Goal: Task Accomplishment & Management: Manage account settings

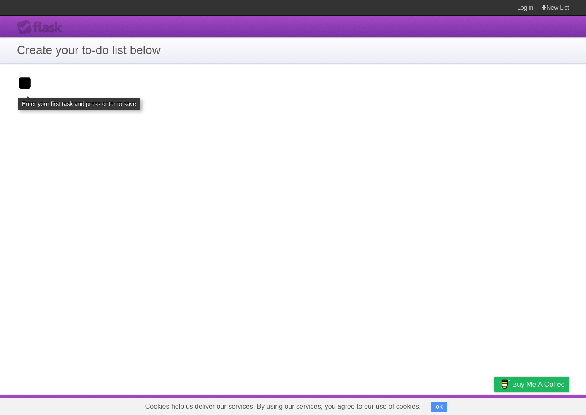
type input "**"
click input "**********" at bounding box center [0, 0] width 0 height 0
click at [113, 98] on input "**" at bounding box center [293, 83] width 586 height 39
click at [114, 84] on input "**" at bounding box center [293, 83] width 586 height 39
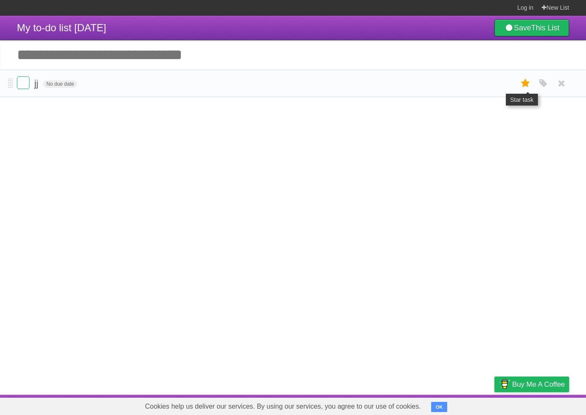
click at [529, 84] on icon at bounding box center [526, 83] width 12 height 14
click at [526, 88] on icon at bounding box center [526, 83] width 12 height 14
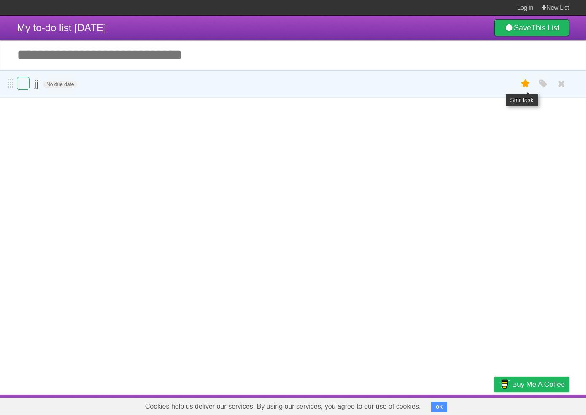
click at [526, 87] on icon at bounding box center [526, 84] width 12 height 14
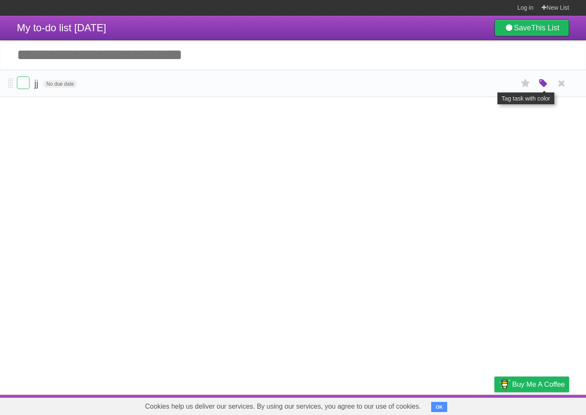
click at [545, 83] on icon "button" at bounding box center [544, 83] width 12 height 11
click at [506, 85] on label "Orange" at bounding box center [506, 83] width 9 height 9
click at [495, 87] on label "Purple" at bounding box center [495, 83] width 9 height 9
click at [507, 87] on label "Orange" at bounding box center [506, 83] width 9 height 9
click at [478, 89] on div "White Red Blue Green Purple Orange" at bounding box center [487, 84] width 84 height 11
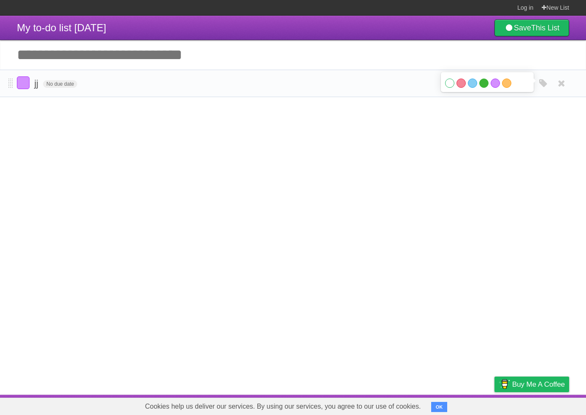
click at [487, 88] on label "Green" at bounding box center [484, 83] width 9 height 9
click at [495, 88] on label "Purple" at bounding box center [495, 83] width 9 height 9
click at [496, 88] on label "Purple" at bounding box center [495, 83] width 9 height 9
click at [499, 88] on label "Purple" at bounding box center [495, 83] width 9 height 9
click at [500, 88] on label "Purple" at bounding box center [495, 83] width 9 height 9
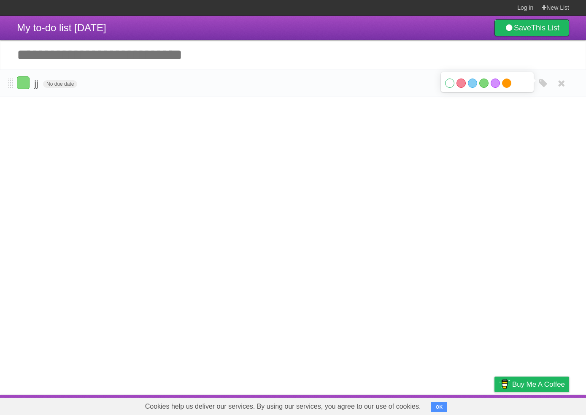
click at [509, 88] on label "Orange" at bounding box center [506, 83] width 9 height 9
click at [546, 97] on li "jj No due date White Red Blue Green Purple Orange" at bounding box center [293, 83] width 586 height 27
click at [129, 81] on form "jj No due date White Red Blue Green Purple Orange" at bounding box center [293, 83] width 553 height 14
click at [525, 88] on icon at bounding box center [526, 83] width 12 height 14
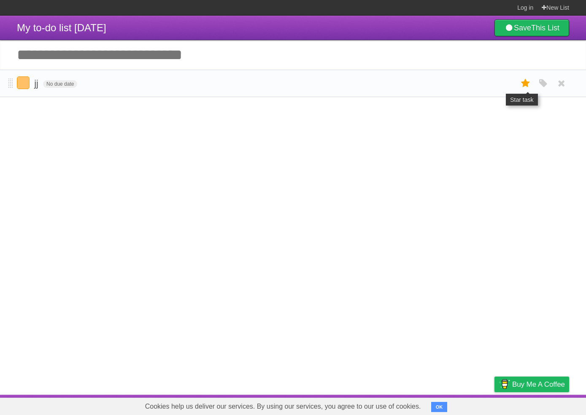
click at [523, 86] on icon at bounding box center [526, 83] width 12 height 14
click at [524, 84] on icon at bounding box center [526, 83] width 12 height 14
